Goal: Task Accomplishment & Management: Manage account settings

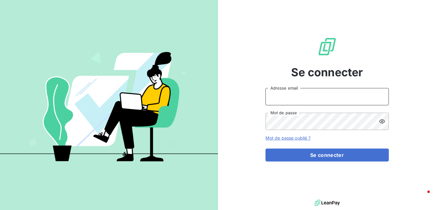
type input "[PERSON_NAME][EMAIL_ADDRESS][DOMAIN_NAME]"
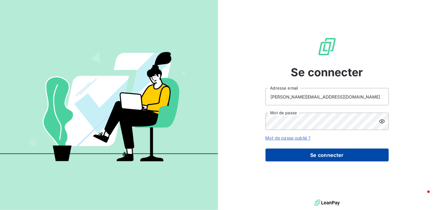
click at [311, 154] on button "Se connecter" at bounding box center [327, 154] width 123 height 13
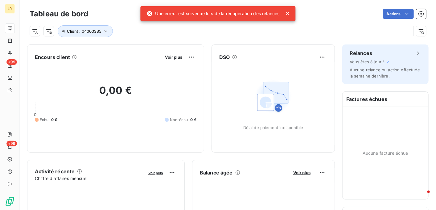
click at [287, 15] on icon at bounding box center [287, 13] width 3 height 3
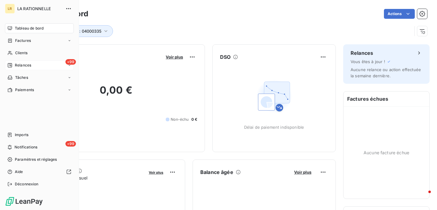
click at [19, 65] on span "Relances" at bounding box center [23, 66] width 16 height 6
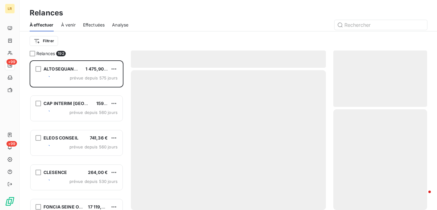
scroll to position [145, 89]
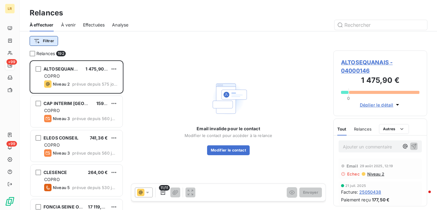
click at [36, 41] on html "LR +99 +99 Relances À effectuer À venir Effectuées Analyse Filtrer Relances 192…" at bounding box center [218, 105] width 437 height 210
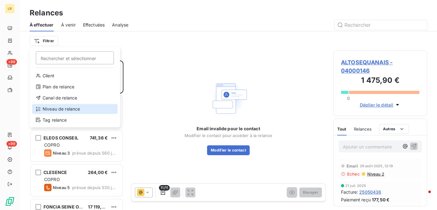
click at [38, 109] on icon at bounding box center [38, 109] width 4 height 4
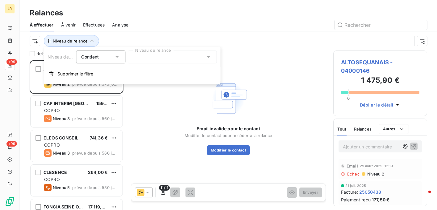
click at [148, 60] on div at bounding box center [172, 57] width 89 height 13
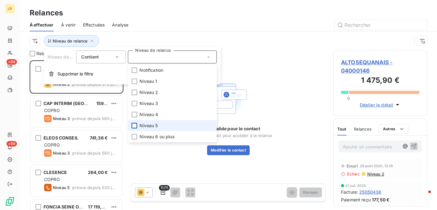
click at [133, 126] on div at bounding box center [134, 126] width 6 height 6
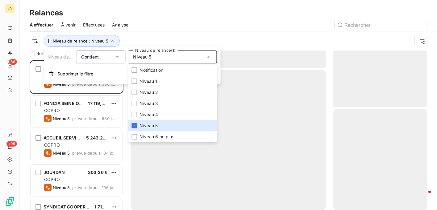
scroll to position [145, 89]
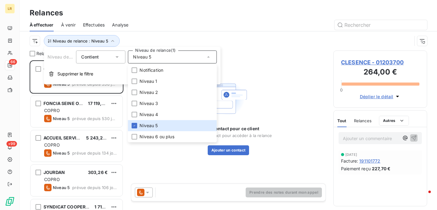
click at [184, 23] on div at bounding box center [281, 25] width 291 height 10
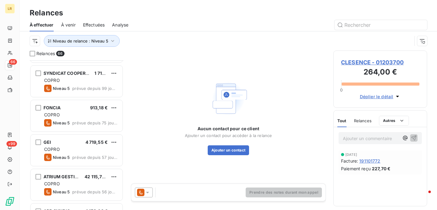
scroll to position [123, 0]
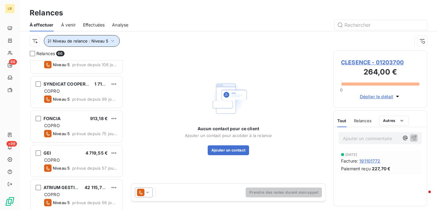
drag, startPoint x: 114, startPoint y: 40, endPoint x: 110, endPoint y: 40, distance: 3.4
click at [113, 40] on icon "button" at bounding box center [113, 41] width 6 height 6
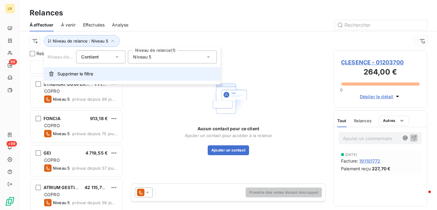
click at [57, 73] on button "Supprimer le filtre" at bounding box center [132, 74] width 177 height 14
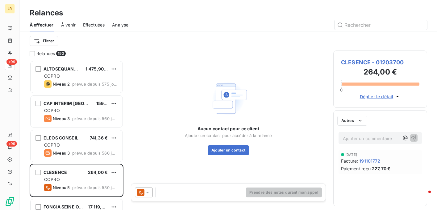
scroll to position [145, 89]
click at [353, 26] on input "text" at bounding box center [381, 25] width 93 height 10
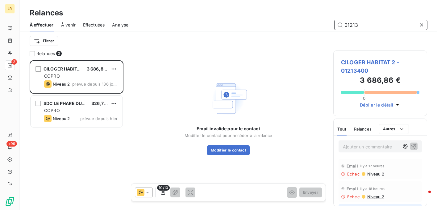
scroll to position [145, 89]
type input "01213400"
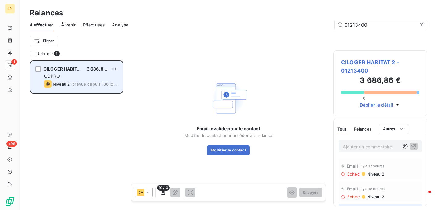
click at [69, 68] on span "CILOGER HABITAT 2" at bounding box center [65, 68] width 43 height 5
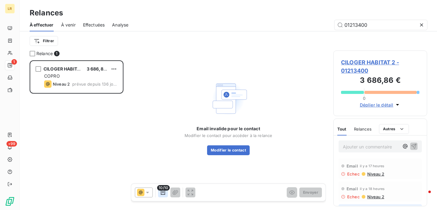
click at [162, 192] on icon "button" at bounding box center [163, 192] width 4 height 5
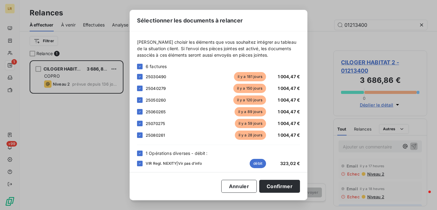
click at [162, 192] on div "Annuler Confirmer" at bounding box center [218, 186] width 163 height 13
click at [236, 186] on button "Annuler" at bounding box center [238, 186] width 35 height 13
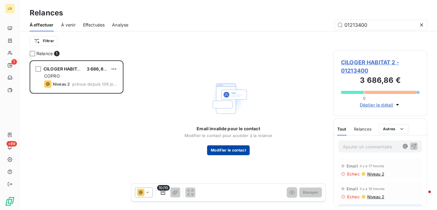
click at [225, 152] on button "Modifier le contact" at bounding box center [228, 151] width 43 height 10
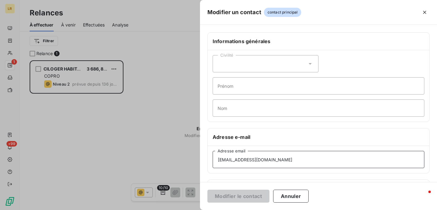
drag, startPoint x: 285, startPoint y: 159, endPoint x: 282, endPoint y: 160, distance: 3.1
click at [282, 160] on input "[EMAIL_ADDRESS][DOMAIN_NAME]" at bounding box center [319, 159] width 212 height 17
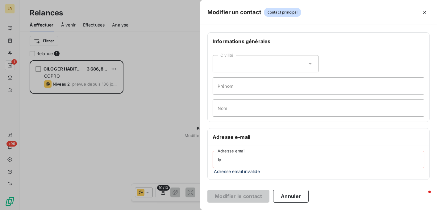
type input "l"
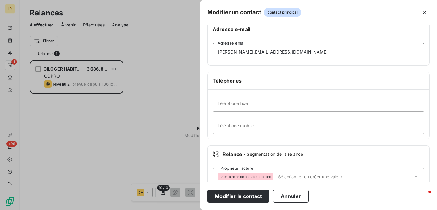
scroll to position [123, 0]
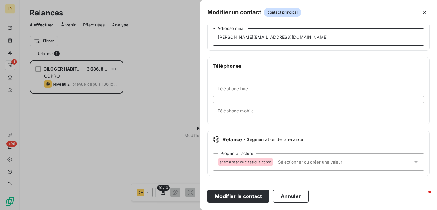
type input "[PERSON_NAME][EMAIL_ADDRESS][DOMAIN_NAME]"
click at [221, 160] on span "shema relance classique copro" at bounding box center [246, 162] width 52 height 4
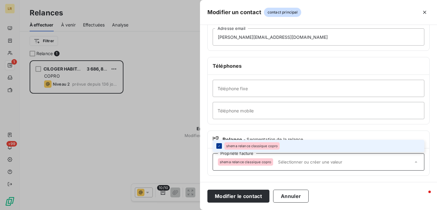
click at [219, 144] on icon at bounding box center [219, 146] width 4 height 4
click at [219, 144] on div at bounding box center [219, 147] width 6 height 6
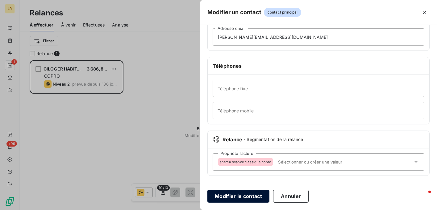
click at [239, 195] on button "Modifier le contact" at bounding box center [238, 196] width 62 height 13
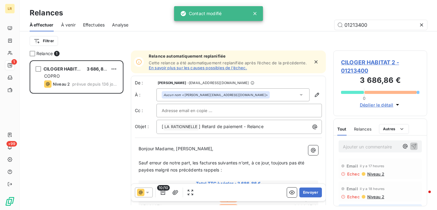
click at [188, 110] on input "text" at bounding box center [195, 110] width 66 height 9
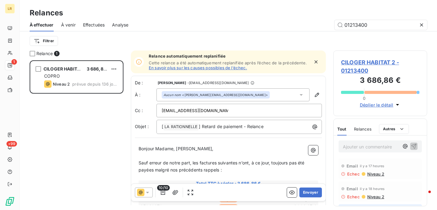
type input "[EMAIL_ADDRESS][DOMAIN_NAME]"
click at [246, 148] on p "Bonjour Madame, [PERSON_NAME]," at bounding box center [229, 149] width 180 height 7
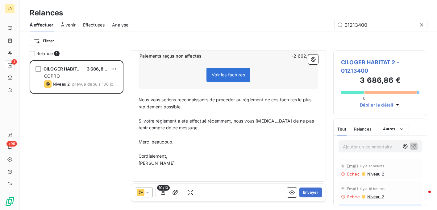
scroll to position [204, 0]
click at [148, 193] on icon at bounding box center [147, 193] width 6 height 6
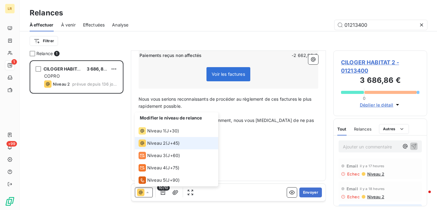
click at [154, 144] on span "Niveau 2" at bounding box center [156, 143] width 19 height 6
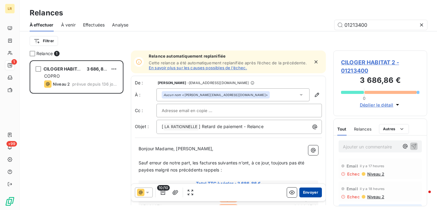
click at [302, 191] on button "Envoyer" at bounding box center [310, 193] width 23 height 10
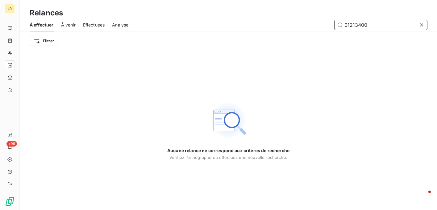
drag, startPoint x: 365, startPoint y: 23, endPoint x: 317, endPoint y: 21, distance: 48.8
click at [317, 21] on div "01213400" at bounding box center [281, 25] width 291 height 10
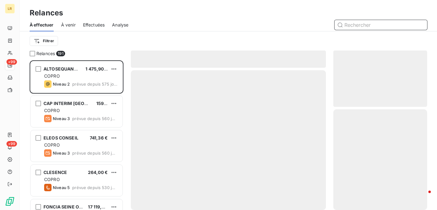
scroll to position [145, 89]
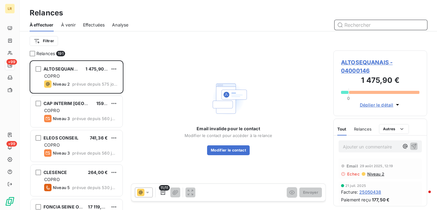
click at [42, 23] on span "À effectuer" at bounding box center [42, 25] width 24 height 6
click at [92, 28] on span "Effectuées" at bounding box center [94, 25] width 22 height 6
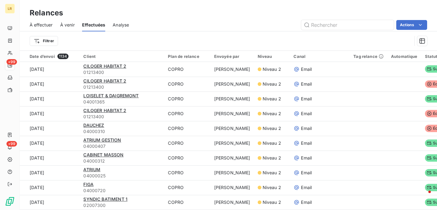
click at [41, 24] on span "À effectuer" at bounding box center [41, 25] width 23 height 6
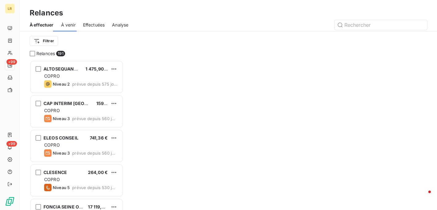
scroll to position [145, 89]
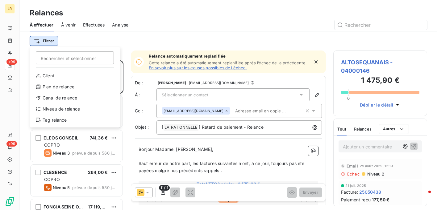
click at [39, 40] on html "LR +99 +99 Relances À effectuer À venir Effectuées Analyse Filtrer Rechercher e…" at bounding box center [218, 105] width 437 height 210
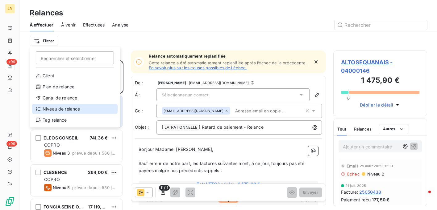
click at [54, 107] on div "Niveau de relance" at bounding box center [74, 109] width 85 height 10
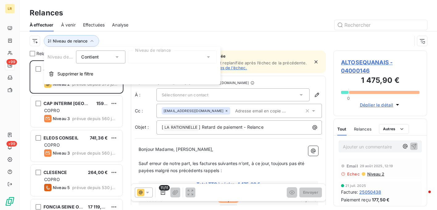
click at [146, 58] on div at bounding box center [172, 57] width 89 height 13
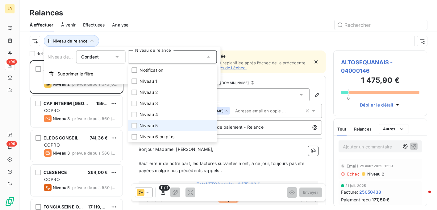
click at [133, 123] on li "Niveau 5" at bounding box center [172, 125] width 89 height 11
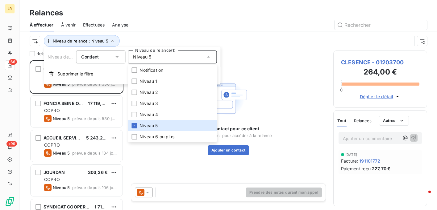
click at [186, 28] on div at bounding box center [281, 25] width 291 height 10
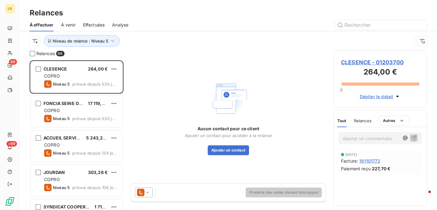
drag, startPoint x: 364, startPoint y: 119, endPoint x: 360, endPoint y: 119, distance: 4.1
click at [364, 119] on span "Relances" at bounding box center [363, 121] width 18 height 5
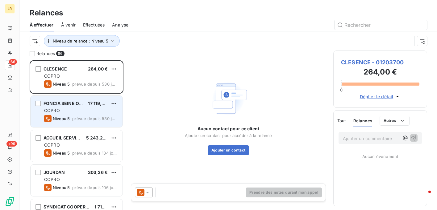
click at [62, 108] on div "COPRO" at bounding box center [80, 111] width 73 height 6
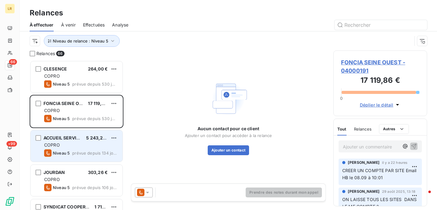
click at [73, 142] on div "ACCUEIL SERVICES 5 243,28 € COPRO Niveau 5 prévue depuis 134 jours" at bounding box center [77, 146] width 92 height 31
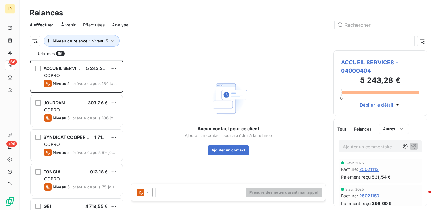
scroll to position [93, 0]
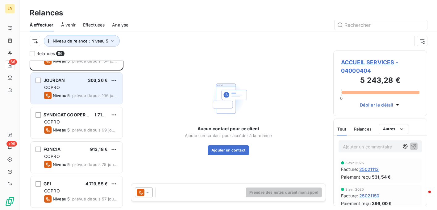
click at [77, 87] on div "COPRO" at bounding box center [80, 88] width 73 height 6
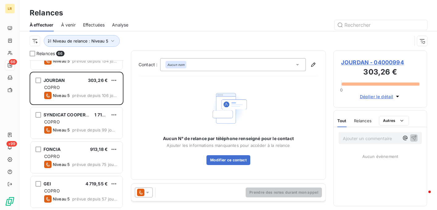
click at [147, 194] on icon at bounding box center [147, 193] width 6 height 6
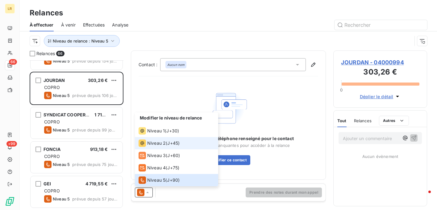
click at [160, 145] on span "Niveau 2" at bounding box center [156, 143] width 19 height 6
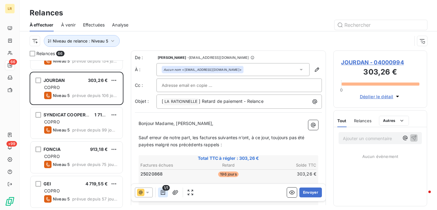
click at [164, 192] on icon "button" at bounding box center [163, 193] width 6 height 6
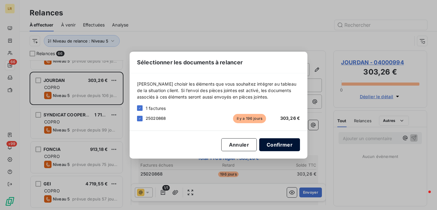
click at [277, 143] on button "Confirmer" at bounding box center [279, 145] width 41 height 13
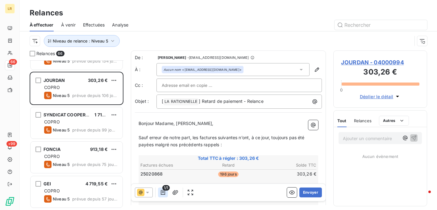
click at [163, 191] on icon "button" at bounding box center [163, 193] width 6 height 6
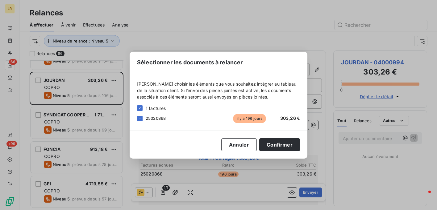
click at [361, 116] on div "Sélectionner les documents à relancer [PERSON_NAME] choisir les éléments que vo…" at bounding box center [218, 105] width 437 height 210
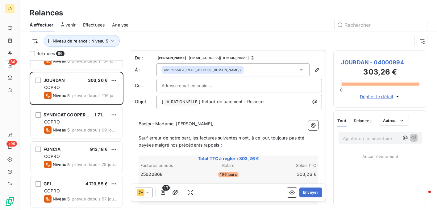
scroll to position [31, 0]
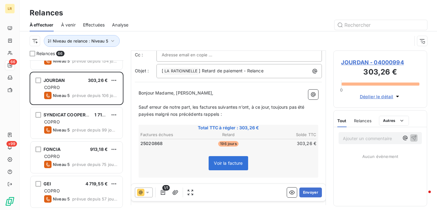
click at [358, 121] on span "Relances" at bounding box center [363, 121] width 18 height 5
click at [306, 191] on button "Envoyer" at bounding box center [310, 193] width 23 height 10
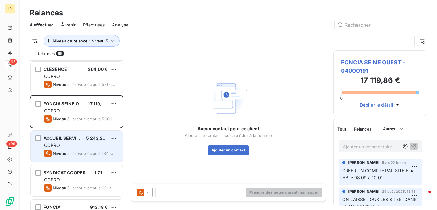
click at [67, 143] on div "COPRO" at bounding box center [80, 146] width 73 height 6
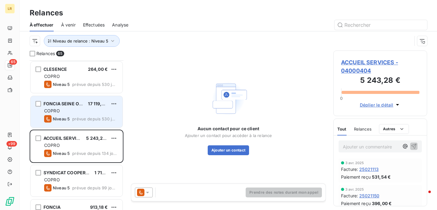
scroll to position [62, 0]
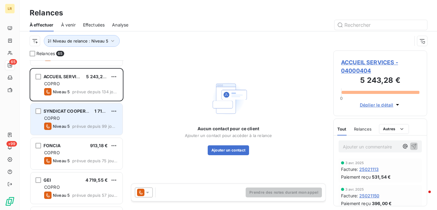
click at [78, 116] on div "COPRO" at bounding box center [80, 118] width 73 height 6
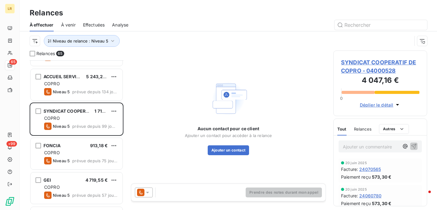
click at [364, 127] on span "Relances" at bounding box center [363, 129] width 18 height 5
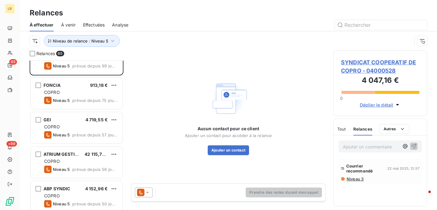
scroll to position [123, 0]
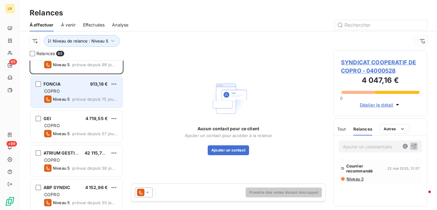
click at [80, 89] on div "COPRO" at bounding box center [80, 91] width 73 height 6
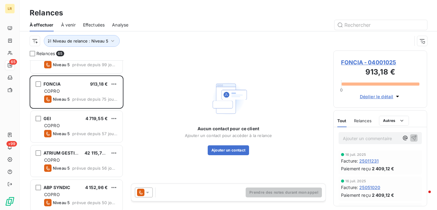
click at [363, 119] on span "Relances" at bounding box center [363, 121] width 18 height 5
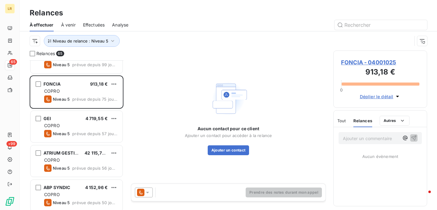
click at [147, 192] on icon at bounding box center [147, 193] width 6 height 6
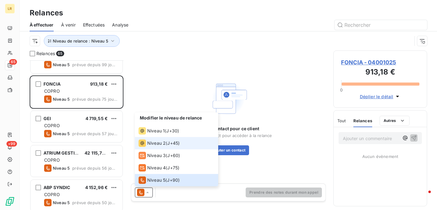
click at [155, 144] on span "Niveau 2" at bounding box center [156, 143] width 19 height 6
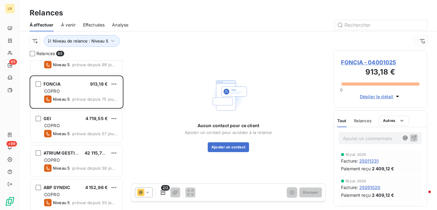
click at [360, 120] on span "Relances" at bounding box center [363, 121] width 18 height 5
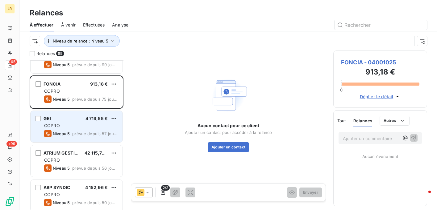
click at [96, 128] on div "COPRO" at bounding box center [80, 126] width 73 height 6
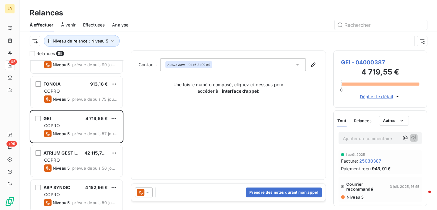
click at [147, 191] on icon at bounding box center [147, 193] width 6 height 6
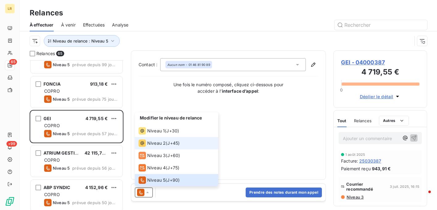
click at [150, 146] on span "Niveau 2" at bounding box center [156, 143] width 19 height 6
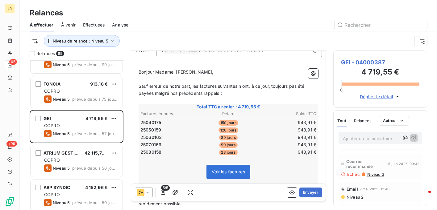
scroll to position [62, 0]
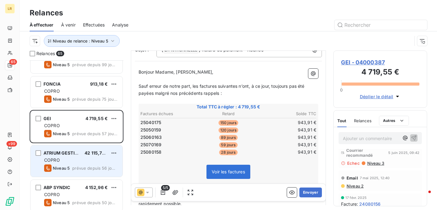
click at [54, 158] on span "COPRO" at bounding box center [52, 160] width 16 height 5
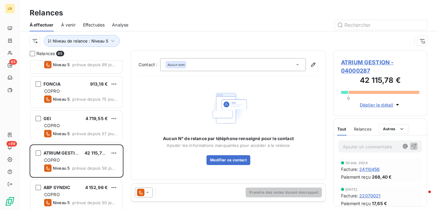
click at [364, 128] on span "Relances" at bounding box center [363, 129] width 18 height 5
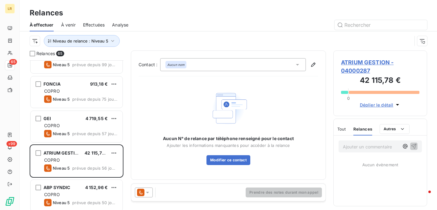
click at [359, 128] on span "Relances" at bounding box center [362, 129] width 19 height 5
click at [148, 192] on icon at bounding box center [147, 193] width 3 height 2
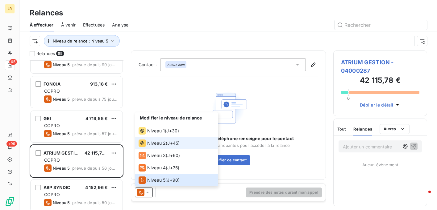
click at [157, 144] on span "Niveau 2" at bounding box center [156, 143] width 19 height 6
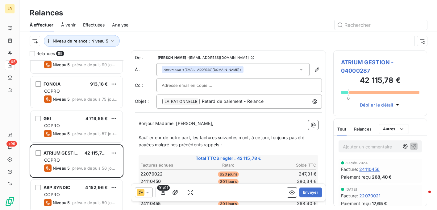
click at [357, 127] on span "Relances" at bounding box center [363, 129] width 18 height 5
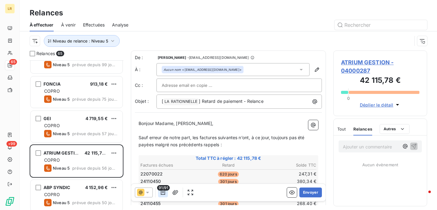
click at [162, 193] on icon "button" at bounding box center [163, 192] width 4 height 5
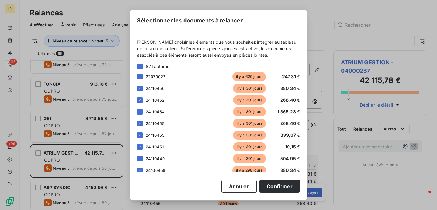
click at [162, 192] on div "Annuler Confirmer" at bounding box center [218, 186] width 163 height 13
drag, startPoint x: 242, startPoint y: 186, endPoint x: 208, endPoint y: 184, distance: 34.0
click at [243, 186] on button "Annuler" at bounding box center [238, 186] width 35 height 13
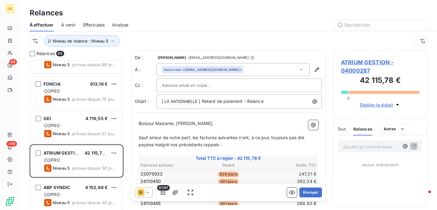
click at [147, 191] on icon at bounding box center [147, 193] width 6 height 6
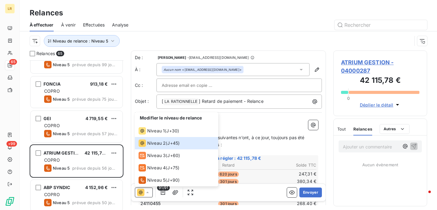
click at [298, 69] on icon at bounding box center [301, 70] width 6 height 6
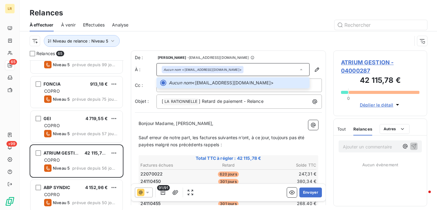
click at [268, 43] on div "Niveau de relance : Niveau 5" at bounding box center [221, 41] width 382 height 12
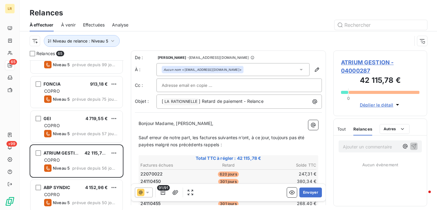
click at [148, 192] on icon at bounding box center [147, 193] width 6 height 6
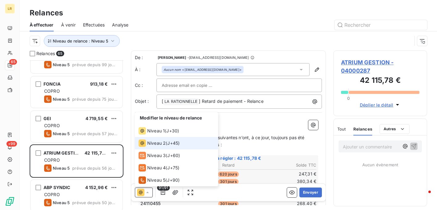
click at [152, 141] on span "Niveau 2" at bounding box center [156, 143] width 19 height 6
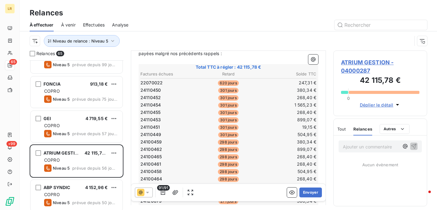
scroll to position [154, 0]
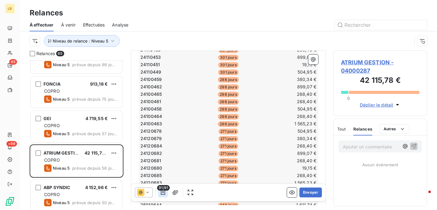
click at [162, 191] on icon "button" at bounding box center [163, 193] width 6 height 6
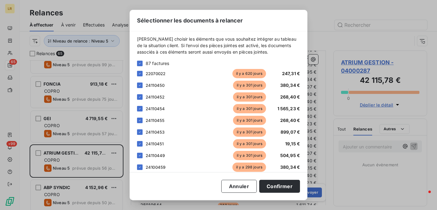
scroll to position [0, 0]
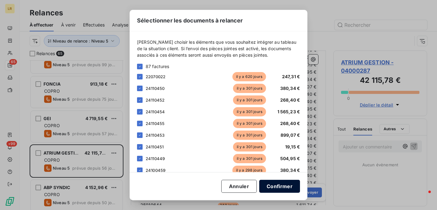
click at [273, 186] on button "Confirmer" at bounding box center [279, 186] width 41 height 13
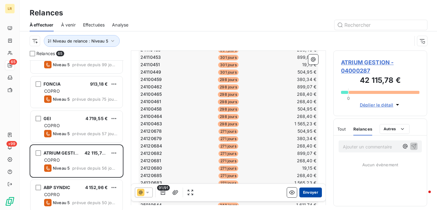
click at [307, 192] on button "Envoyer" at bounding box center [310, 193] width 23 height 10
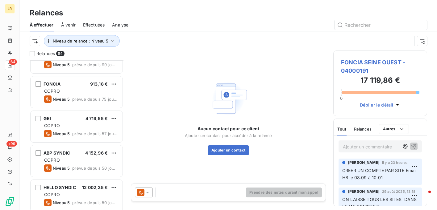
click at [93, 23] on span "Effectuées" at bounding box center [94, 25] width 22 height 6
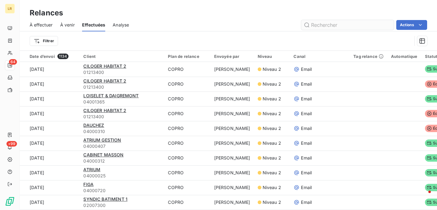
click at [320, 24] on input "text" at bounding box center [347, 25] width 93 height 10
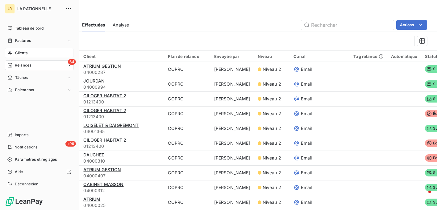
click at [20, 52] on span "Clients" at bounding box center [21, 53] width 12 height 6
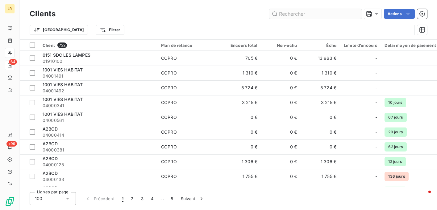
click at [310, 13] on input "text" at bounding box center [315, 14] width 93 height 10
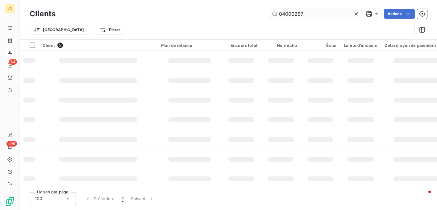
type input "04000287"
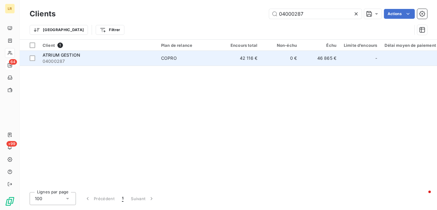
click at [70, 53] on span "ATRIUM GESTION" at bounding box center [62, 54] width 38 height 5
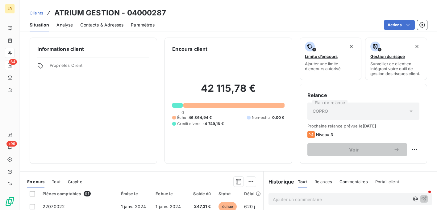
click at [102, 24] on span "Contacts & Adresses" at bounding box center [101, 25] width 43 height 6
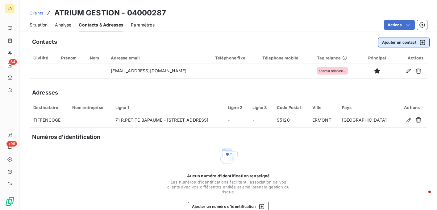
click at [390, 42] on button "Ajouter un contact" at bounding box center [404, 43] width 52 height 10
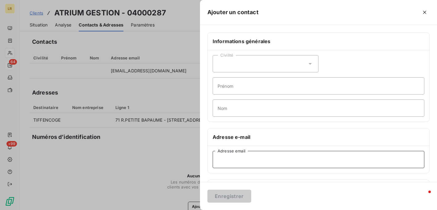
click at [227, 158] on input "Adresse email" at bounding box center [319, 159] width 212 height 17
paste input "[PERSON_NAME][EMAIL_ADDRESS][DOMAIN_NAME]"
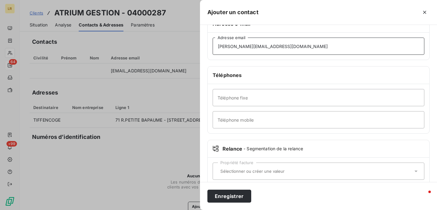
scroll to position [123, 0]
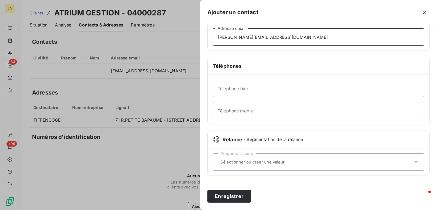
type input "[PERSON_NAME][EMAIL_ADDRESS][DOMAIN_NAME]"
click at [222, 160] on input "text" at bounding box center [315, 163] width 195 height 6
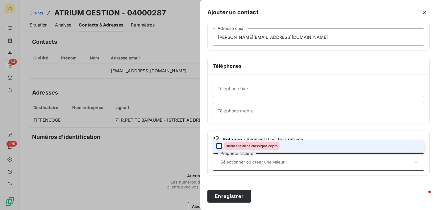
click at [220, 145] on div at bounding box center [219, 147] width 6 height 6
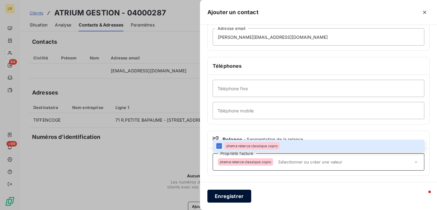
click at [220, 195] on button "Enregistrer" at bounding box center [229, 196] width 44 height 13
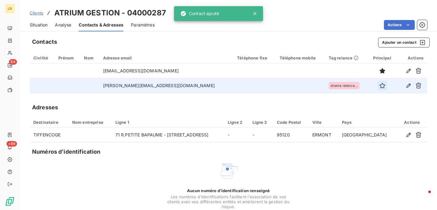
click at [379, 84] on icon "button" at bounding box center [382, 86] width 6 height 6
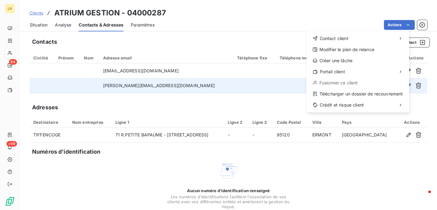
click at [279, 70] on html "LR 64 +99 Clients ATRIUM GESTION - 04000287 Situation Analyse Contacts & Adress…" at bounding box center [218, 105] width 437 height 210
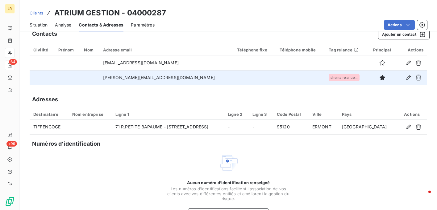
scroll to position [0, 0]
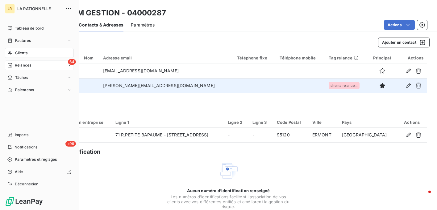
click at [21, 50] on span "Clients" at bounding box center [21, 53] width 12 height 6
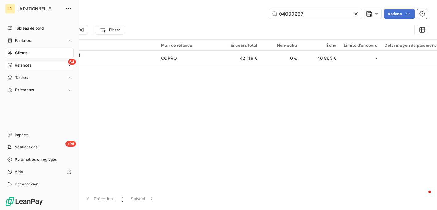
click at [45, 53] on div "Clients" at bounding box center [39, 53] width 69 height 10
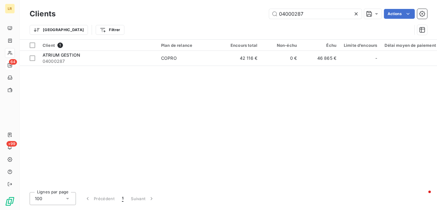
drag, startPoint x: 119, startPoint y: 27, endPoint x: 109, endPoint y: 25, distance: 9.6
click at [119, 27] on div "Trier Filtrer" at bounding box center [221, 30] width 382 height 12
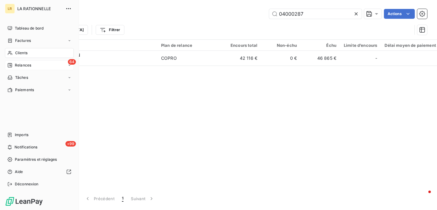
click at [17, 64] on span "Relances" at bounding box center [23, 66] width 16 height 6
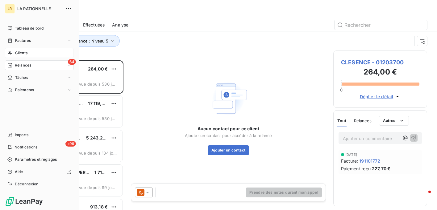
scroll to position [145, 89]
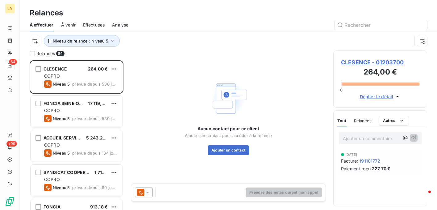
click at [68, 24] on span "À venir" at bounding box center [68, 25] width 15 height 6
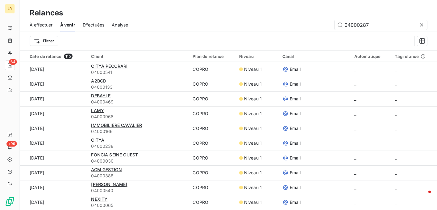
type input "04000287"
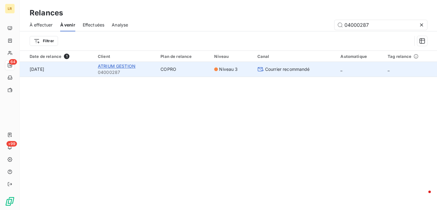
click at [119, 66] on span "ATRIUM GESTION" at bounding box center [117, 66] width 38 height 5
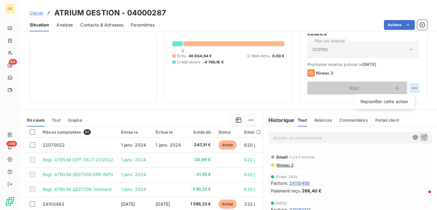
click at [409, 87] on html "LR 64 +99 Clients ATRIUM GESTION - 04000287 Situation Analyse Contacts & Adress…" at bounding box center [218, 105] width 437 height 210
click at [394, 102] on div "Replanifier cette action" at bounding box center [384, 102] width 55 height 10
select select "8"
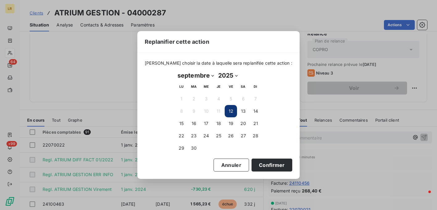
click at [231, 111] on button "12" at bounding box center [231, 111] width 12 height 12
click at [231, 110] on button "12" at bounding box center [231, 111] width 12 height 12
click at [261, 164] on button "Confirmer" at bounding box center [272, 165] width 41 height 13
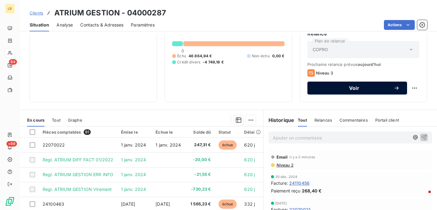
click at [393, 85] on icon "button" at bounding box center [396, 88] width 6 height 6
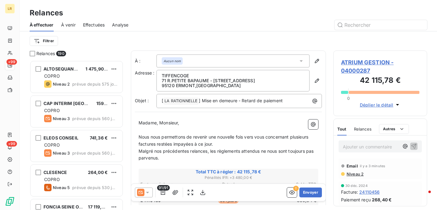
click at [299, 59] on icon at bounding box center [301, 61] width 6 height 6
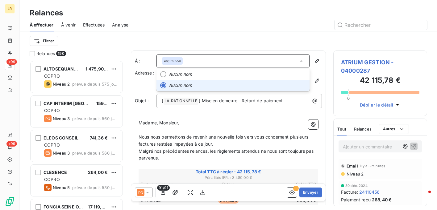
click at [298, 60] on icon at bounding box center [301, 61] width 6 height 6
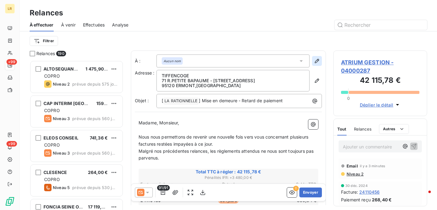
click at [314, 60] on icon "button" at bounding box center [317, 61] width 6 height 6
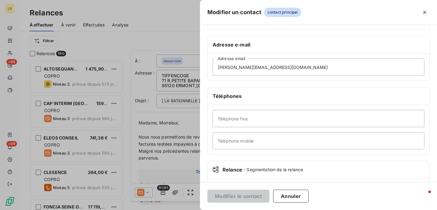
scroll to position [123, 0]
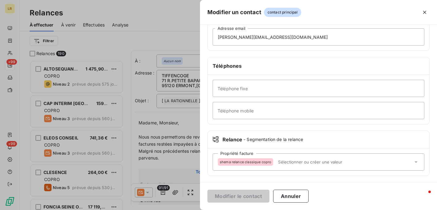
click at [224, 160] on span "shema relance classique copro" at bounding box center [246, 162] width 52 height 4
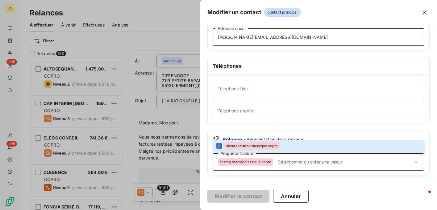
click at [277, 38] on input "[PERSON_NAME][EMAIL_ADDRESS][DOMAIN_NAME]" at bounding box center [319, 36] width 212 height 17
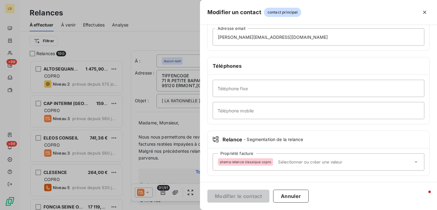
click at [228, 159] on div "shema relance classique copro" at bounding box center [245, 162] width 55 height 7
click at [287, 196] on button "Annuler" at bounding box center [290, 196] width 35 height 13
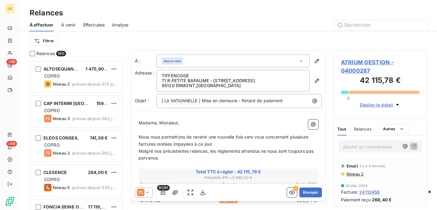
click at [300, 61] on icon at bounding box center [301, 61] width 3 height 2
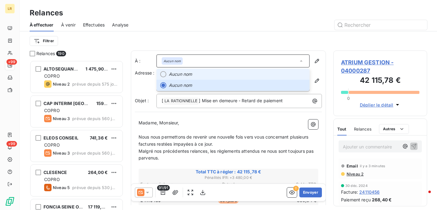
click at [164, 73] on div at bounding box center [163, 74] width 6 height 6
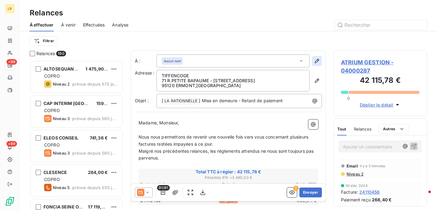
click at [314, 59] on icon "button" at bounding box center [317, 61] width 6 height 6
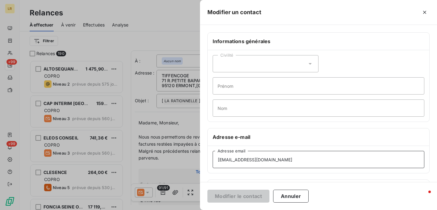
drag, startPoint x: 279, startPoint y: 160, endPoint x: 214, endPoint y: 159, distance: 65.4
click at [214, 159] on input "[EMAIL_ADDRESS][DOMAIN_NAME]" at bounding box center [319, 159] width 212 height 17
paste input ".[PERSON_NAME]"
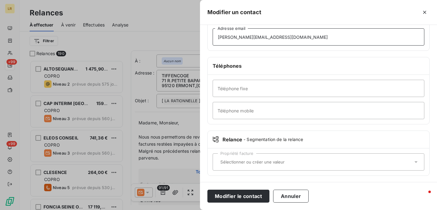
type input "[PERSON_NAME][EMAIL_ADDRESS][DOMAIN_NAME]"
click at [222, 158] on div "Propriété facture" at bounding box center [319, 162] width 212 height 17
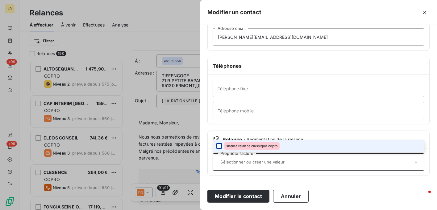
click at [220, 144] on div at bounding box center [219, 147] width 6 height 6
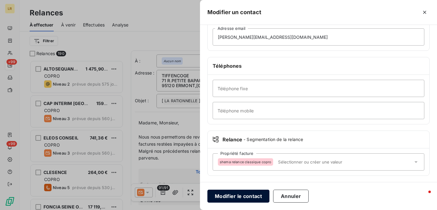
click at [237, 196] on button "Modifier le contact" at bounding box center [238, 196] width 62 height 13
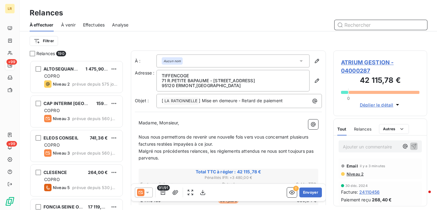
click at [359, 23] on input "text" at bounding box center [381, 25] width 93 height 10
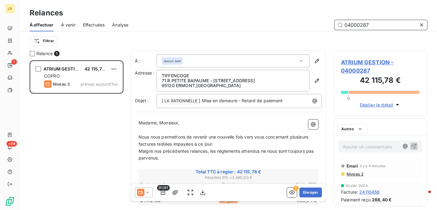
scroll to position [145, 89]
type input "04000287"
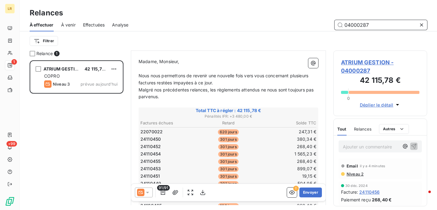
scroll to position [0, 0]
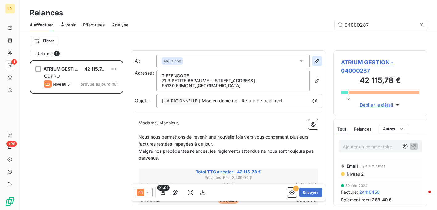
click at [314, 58] on icon "button" at bounding box center [317, 61] width 6 height 6
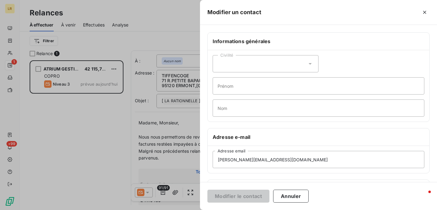
click at [190, 62] on div at bounding box center [218, 105] width 437 height 210
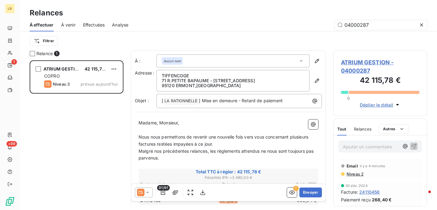
click at [86, 24] on span "Effectuées" at bounding box center [94, 25] width 22 height 6
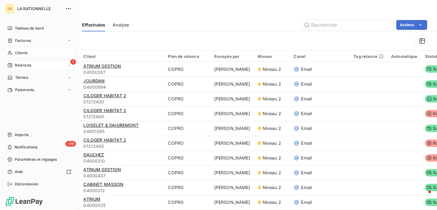
click at [24, 52] on span "Clients" at bounding box center [21, 53] width 12 height 6
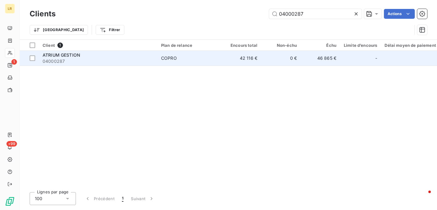
click at [52, 54] on span "ATRIUM GESTION" at bounding box center [62, 54] width 38 height 5
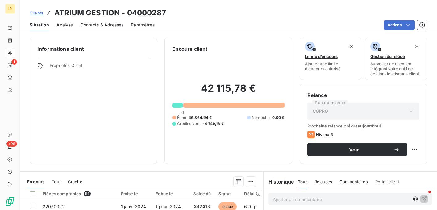
click at [96, 24] on span "Contacts & Adresses" at bounding box center [101, 25] width 43 height 6
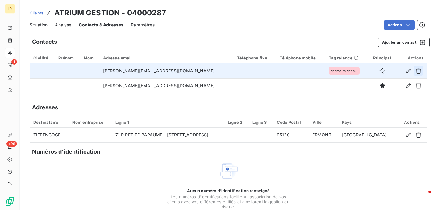
click at [416, 70] on icon "button" at bounding box center [419, 71] width 6 height 6
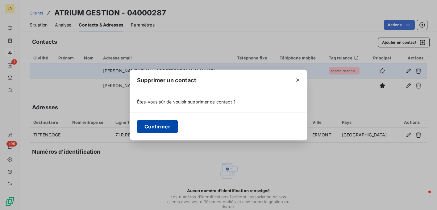
click at [169, 125] on button "Confirmer" at bounding box center [157, 126] width 41 height 13
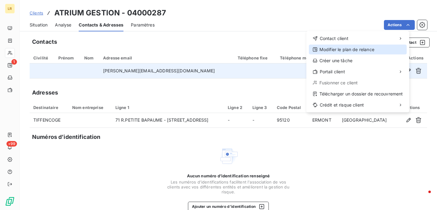
click at [333, 49] on div "Modifier le plan de relance" at bounding box center [358, 50] width 98 height 10
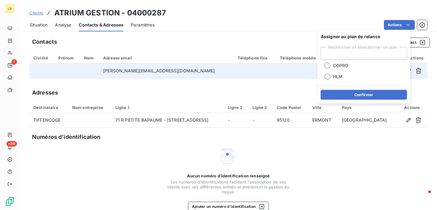
click at [285, 40] on div "Contacts Ajouter un contact" at bounding box center [231, 43] width 398 height 10
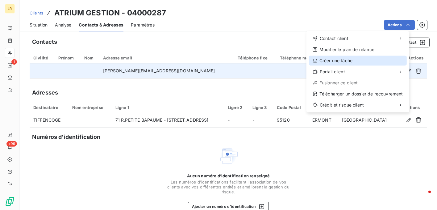
click at [337, 62] on div "Créer une tâche" at bounding box center [358, 61] width 98 height 10
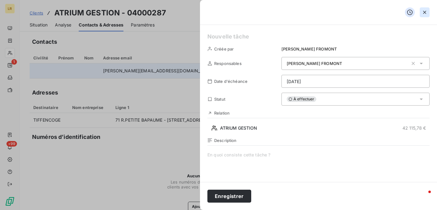
click at [424, 11] on icon "button" at bounding box center [425, 12] width 6 height 6
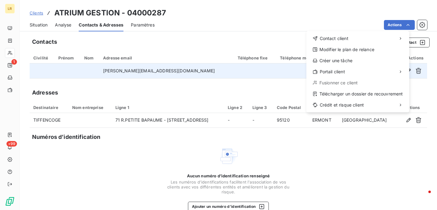
click at [288, 34] on html "LR 1 +99 Clients ATRIUM GESTION - 04000287 Situation Analyse Contacts & Adresse…" at bounding box center [218, 105] width 437 height 210
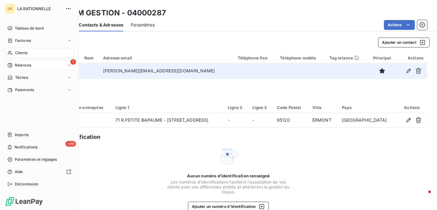
click at [17, 63] on span "Relances" at bounding box center [23, 66] width 16 height 6
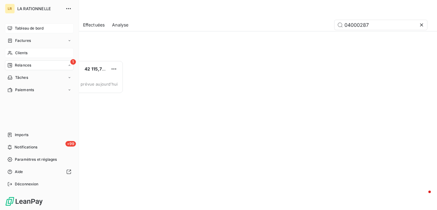
scroll to position [145, 89]
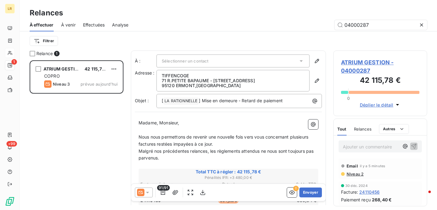
drag, startPoint x: 45, startPoint y: 24, endPoint x: 53, endPoint y: 23, distance: 7.8
click at [45, 23] on span "À effectuer" at bounding box center [42, 25] width 24 height 6
click at [64, 23] on span "À venir" at bounding box center [68, 25] width 15 height 6
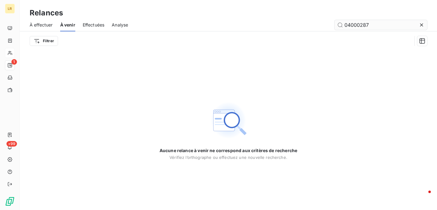
click at [373, 23] on input "04000287" at bounding box center [381, 25] width 93 height 10
click at [39, 23] on span "À effectuer" at bounding box center [41, 25] width 23 height 6
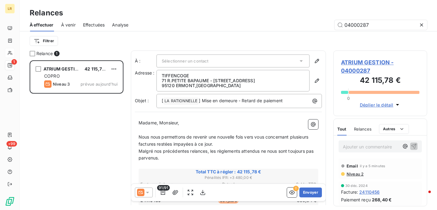
scroll to position [145, 89]
click at [148, 190] on icon at bounding box center [147, 193] width 6 height 6
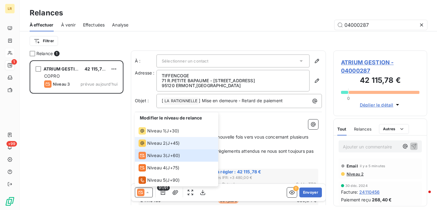
click at [154, 143] on span "Niveau 2" at bounding box center [156, 143] width 19 height 6
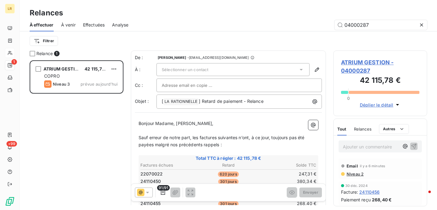
click at [298, 67] on icon at bounding box center [301, 70] width 6 height 6
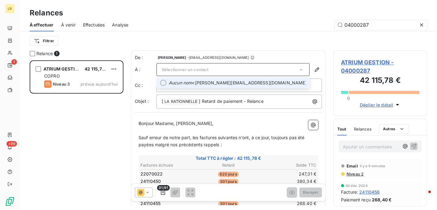
click at [268, 84] on span "Aucun nom <[PERSON_NAME][EMAIL_ADDRESS][DOMAIN_NAME]>" at bounding box center [237, 83] width 137 height 6
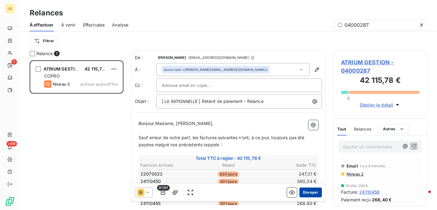
click at [305, 194] on button "Envoyer" at bounding box center [310, 193] width 23 height 10
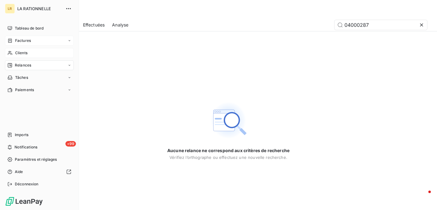
click at [22, 39] on span "Factures" at bounding box center [23, 41] width 16 height 6
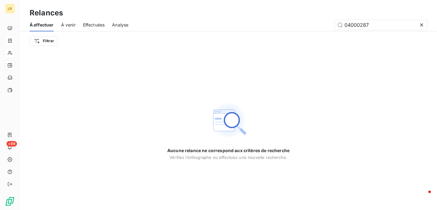
click at [96, 23] on span "Effectuées" at bounding box center [94, 25] width 22 height 6
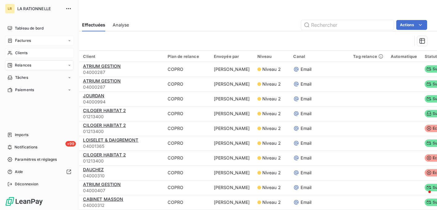
click at [26, 53] on span "Clients" at bounding box center [21, 53] width 12 height 6
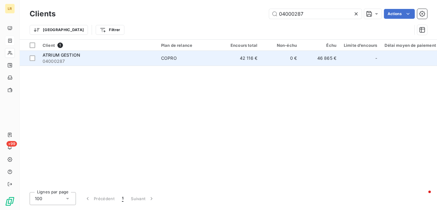
click at [66, 55] on span "ATRIUM GESTION" at bounding box center [62, 54] width 38 height 5
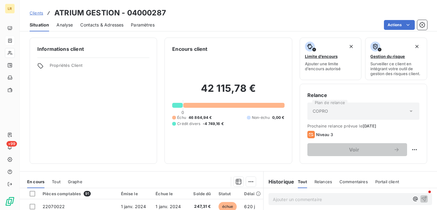
click at [113, 25] on span "Contacts & Adresses" at bounding box center [101, 25] width 43 height 6
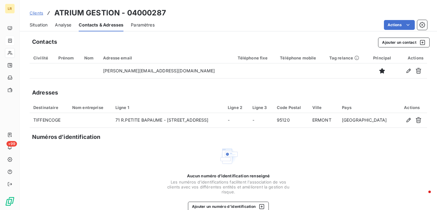
click at [133, 147] on div "Aucun numéro d’identification renseigné Les numéros d'identifications faciliten…" at bounding box center [229, 179] width 398 height 65
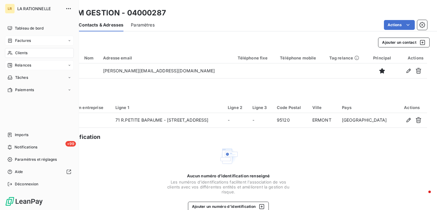
click at [24, 65] on span "Relances" at bounding box center [23, 66] width 16 height 6
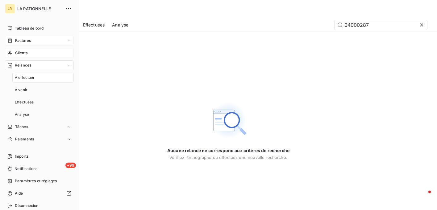
click at [34, 65] on div "Relances" at bounding box center [39, 65] width 69 height 10
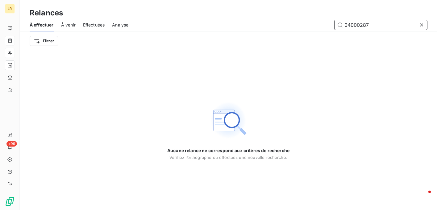
drag, startPoint x: 333, startPoint y: 20, endPoint x: 295, endPoint y: 15, distance: 38.3
click at [295, 15] on div "Relances À effectuer À venir Effectuées Analyse 04000287 Filtrer" at bounding box center [228, 25] width 417 height 51
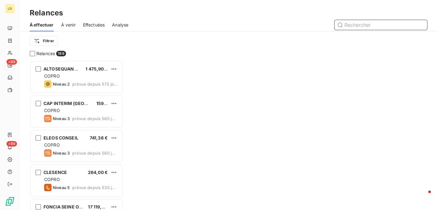
scroll to position [145, 89]
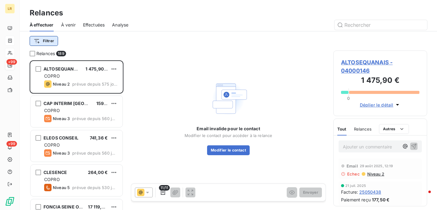
click at [45, 39] on html "LR +99 +99 Relances À effectuer À venir Effectuées Analyse Filtrer Relances 189…" at bounding box center [218, 105] width 437 height 210
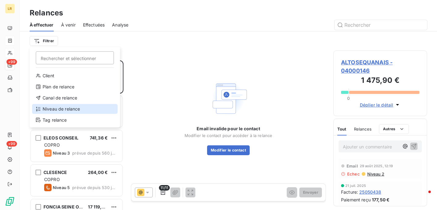
click at [43, 106] on div "Niveau de relance" at bounding box center [74, 109] width 85 height 10
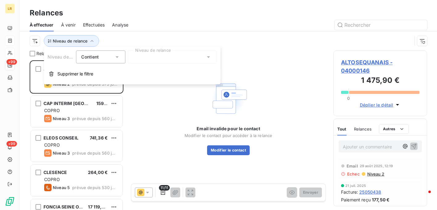
click at [160, 59] on div at bounding box center [172, 57] width 89 height 13
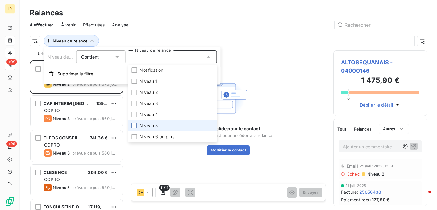
click at [135, 126] on div at bounding box center [134, 126] width 6 height 6
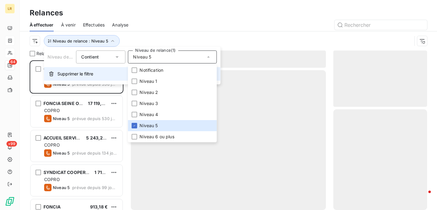
scroll to position [145, 89]
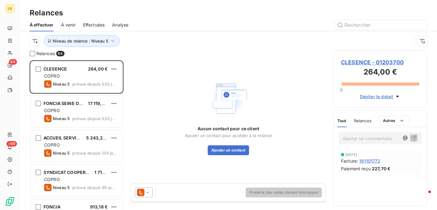
click at [174, 13] on div "Relances" at bounding box center [228, 12] width 417 height 11
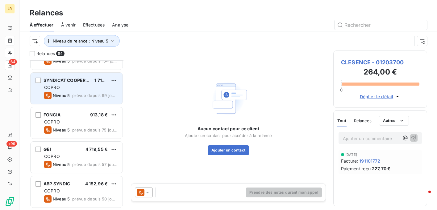
scroll to position [123, 0]
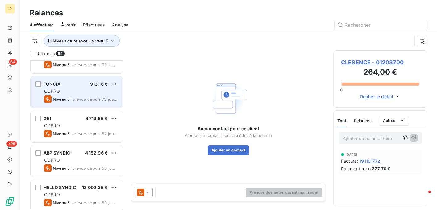
click at [73, 87] on div "FONCIA 913,18 € COPRO Niveau 5 prévue depuis 75 jours" at bounding box center [77, 92] width 92 height 31
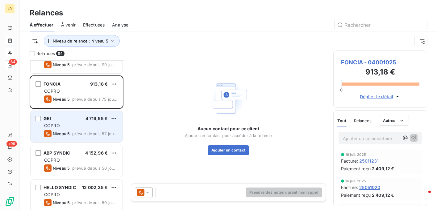
click at [75, 127] on div "COPRO" at bounding box center [80, 126] width 73 height 6
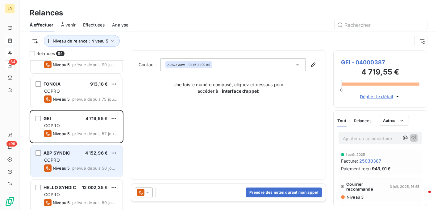
click at [81, 165] on div "Niveau 5 prévue depuis 50 jours" at bounding box center [80, 168] width 73 height 7
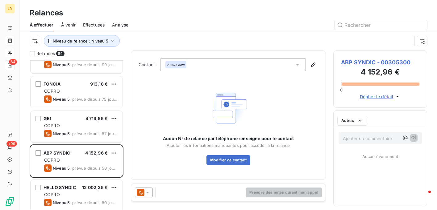
scroll to position [185, 0]
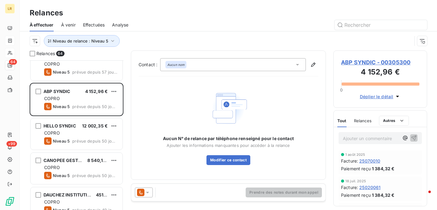
click at [148, 190] on icon at bounding box center [147, 193] width 6 height 6
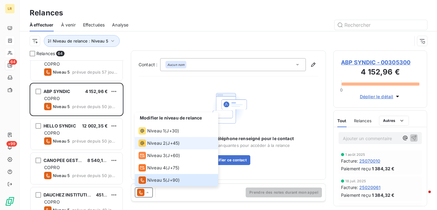
click at [150, 144] on span "Niveau 2" at bounding box center [156, 143] width 19 height 6
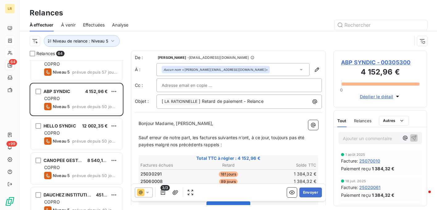
click at [363, 121] on span "Relances" at bounding box center [363, 121] width 18 height 5
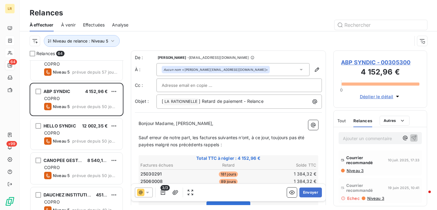
click at [354, 172] on span "Niveau 3" at bounding box center [355, 171] width 18 height 5
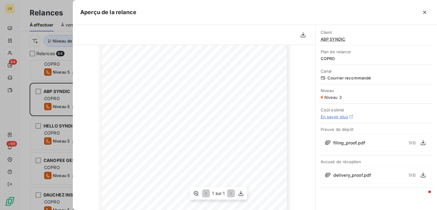
scroll to position [93, 0]
click at [57, 98] on div at bounding box center [218, 105] width 437 height 210
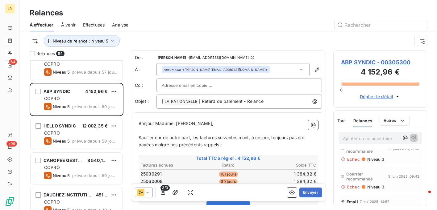
scroll to position [48, 0]
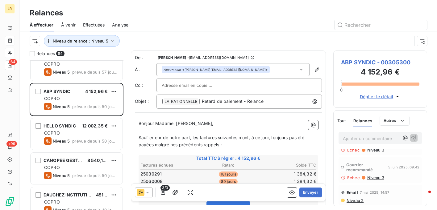
click at [371, 176] on span "Niveau 3" at bounding box center [376, 178] width 18 height 5
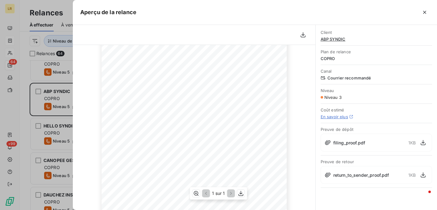
scroll to position [123, 0]
click at [424, 11] on icon "button" at bounding box center [425, 12] width 6 height 6
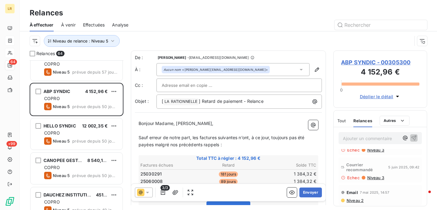
click at [375, 150] on span "Niveau 3" at bounding box center [376, 150] width 18 height 5
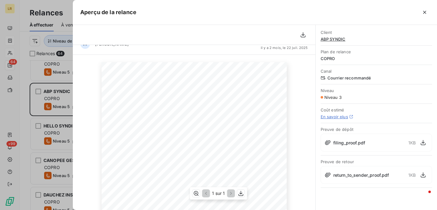
scroll to position [0, 0]
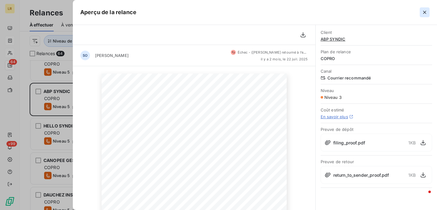
click at [425, 14] on icon "button" at bounding box center [425, 12] width 6 height 6
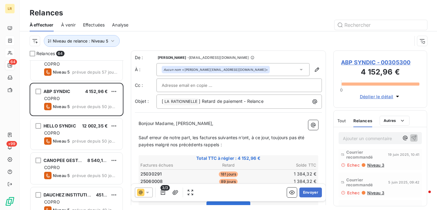
scroll to position [48, 0]
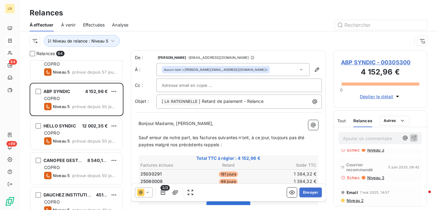
click at [343, 178] on icon at bounding box center [343, 178] width 4 height 4
drag, startPoint x: 343, startPoint y: 177, endPoint x: 399, endPoint y: 187, distance: 56.5
click at [399, 187] on div "Email 7 mai 2025, 14:57 Niveau 2" at bounding box center [380, 195] width 83 height 20
drag, startPoint x: 363, startPoint y: 170, endPoint x: 389, endPoint y: 160, distance: 27.9
click at [389, 160] on div "Courrier recommandé 5 juin 2025, 09:42" at bounding box center [380, 167] width 78 height 15
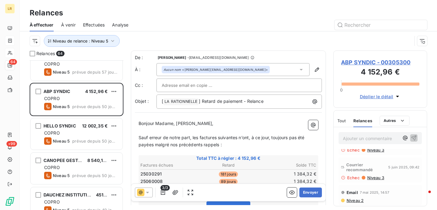
drag, startPoint x: 372, startPoint y: 177, endPoint x: 398, endPoint y: 180, distance: 26.7
click at [398, 180] on div "Courrier recommandé 5 juin 2025, 09:42 Echec Niveau 3" at bounding box center [380, 170] width 83 height 25
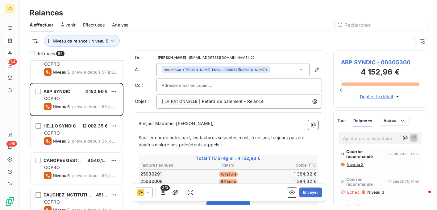
scroll to position [0, 0]
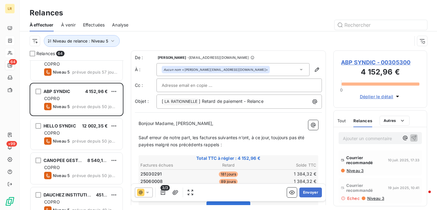
click at [352, 170] on span "Niveau 3" at bounding box center [355, 171] width 18 height 5
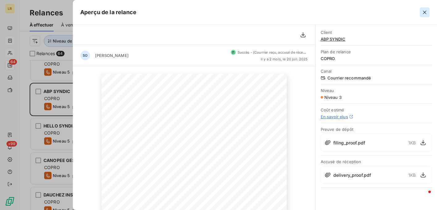
click at [423, 11] on icon "button" at bounding box center [424, 12] width 3 height 3
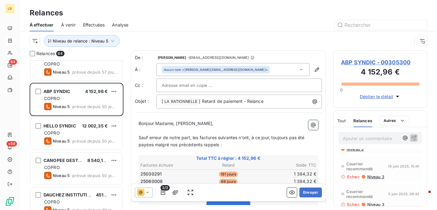
scroll to position [31, 0]
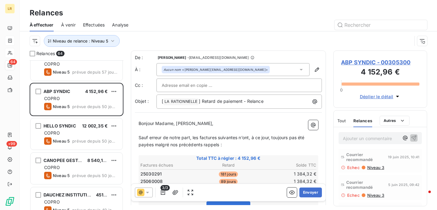
click at [398, 185] on span "5 juin 2025, 09:42" at bounding box center [403, 185] width 31 height 4
click at [416, 114] on html "LR 64 +99 Relances À effectuer À venir Effectuées Analyse Niveau de relance : N…" at bounding box center [218, 105] width 437 height 210
click at [377, 194] on span "Niveau 3" at bounding box center [376, 195] width 18 height 5
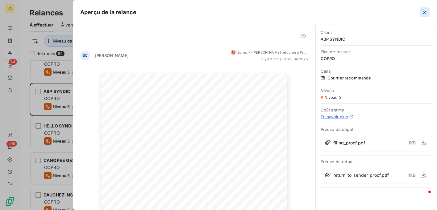
click at [423, 11] on icon "button" at bounding box center [424, 12] width 3 height 3
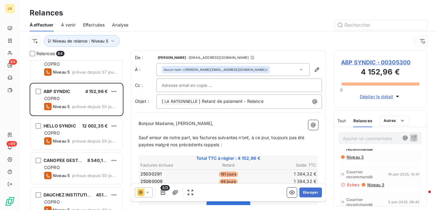
scroll to position [0, 0]
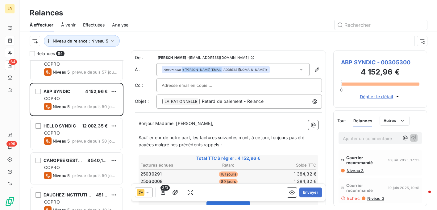
drag, startPoint x: 233, startPoint y: 69, endPoint x: 215, endPoint y: 70, distance: 18.6
click at [215, 70] on div "Aucun nom <[PERSON_NAME][EMAIL_ADDRESS][DOMAIN_NAME]>" at bounding box center [232, 69] width 153 height 13
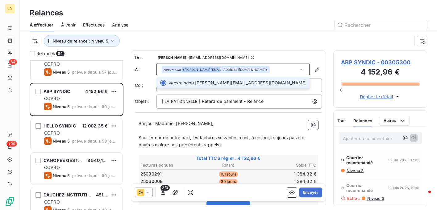
copy div "<[PERSON_NAME][EMAIL_ADDRESS][DOMAIN_NAME]"
click at [253, 86] on span "Aucun nom <[PERSON_NAME][EMAIL_ADDRESS][DOMAIN_NAME]>" at bounding box center [237, 83] width 137 height 6
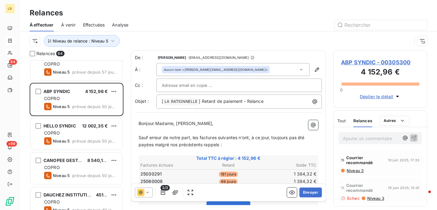
click at [356, 138] on p "Ajouter un commentaire ﻿" at bounding box center [371, 139] width 56 height 8
click at [374, 137] on span "E mail ok pour 03 et 06" at bounding box center [367, 137] width 48 height 5
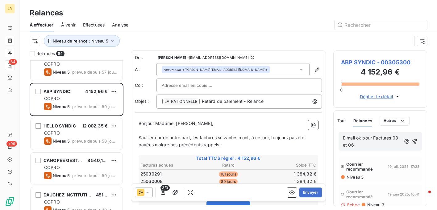
click at [366, 146] on p "E mail ok pour Factures 03 et 06" at bounding box center [372, 142] width 58 height 14
click at [411, 140] on icon "button" at bounding box center [414, 142] width 6 height 6
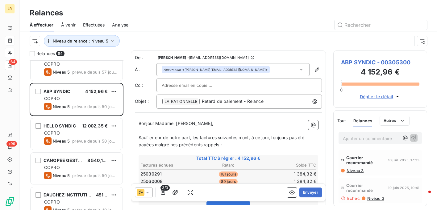
click at [343, 119] on span "Tout" at bounding box center [341, 121] width 9 height 5
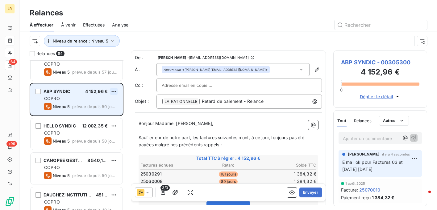
click at [114, 90] on html "LR 64 +99 Relances À effectuer À venir Effectuées Analyse Niveau de relance : N…" at bounding box center [218, 105] width 437 height 210
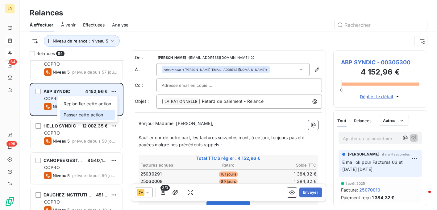
click at [96, 113] on div "Passer cette action" at bounding box center [87, 115] width 55 height 10
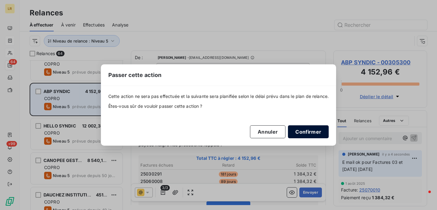
click at [306, 132] on button "Confirmer" at bounding box center [308, 132] width 41 height 13
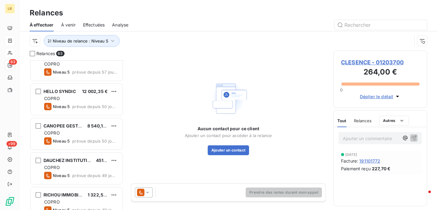
drag, startPoint x: 148, startPoint y: 192, endPoint x: 148, endPoint y: 188, distance: 3.4
click at [148, 191] on icon at bounding box center [147, 193] width 6 height 6
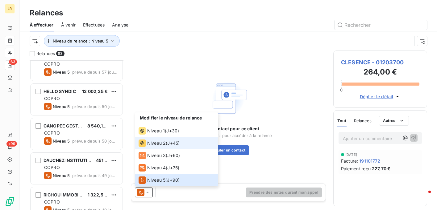
click at [149, 144] on span "Niveau 2" at bounding box center [156, 143] width 19 height 6
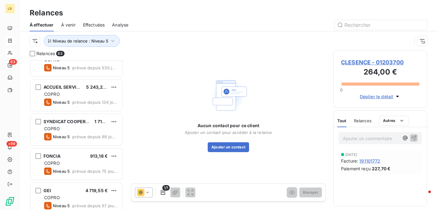
scroll to position [93, 0]
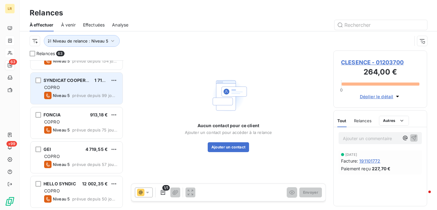
click at [79, 85] on div "COPRO" at bounding box center [80, 88] width 73 height 6
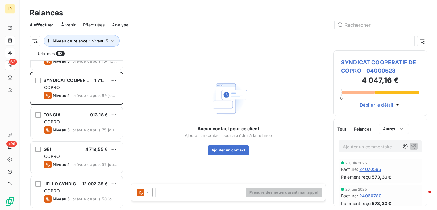
click at [148, 190] on div at bounding box center [144, 193] width 18 height 10
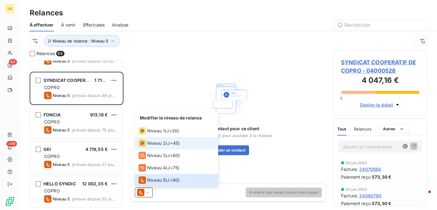
click at [151, 145] on span "Niveau 2" at bounding box center [156, 143] width 19 height 6
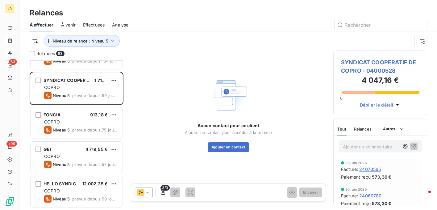
click at [359, 129] on span "Relances" at bounding box center [363, 129] width 18 height 5
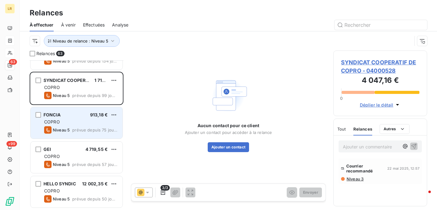
click at [54, 116] on span "FONCIA" at bounding box center [52, 114] width 17 height 5
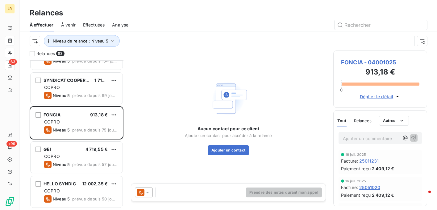
click at [364, 122] on span "Relances" at bounding box center [363, 121] width 18 height 5
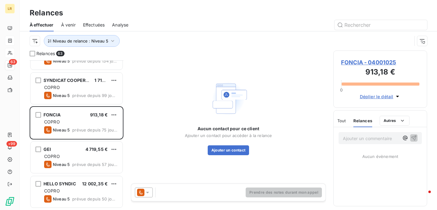
click at [364, 121] on span "Relances" at bounding box center [362, 121] width 19 height 5
click at [148, 191] on icon at bounding box center [147, 193] width 6 height 6
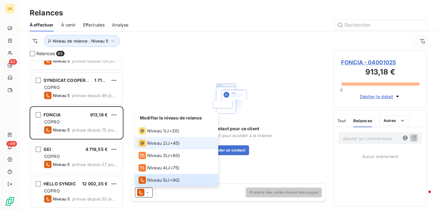
click at [156, 143] on span "Niveau 2" at bounding box center [156, 143] width 19 height 6
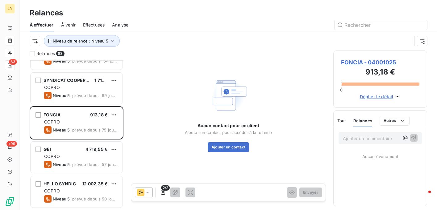
click at [366, 119] on span "Relances" at bounding box center [362, 121] width 19 height 5
click at [148, 190] on icon at bounding box center [147, 193] width 6 height 6
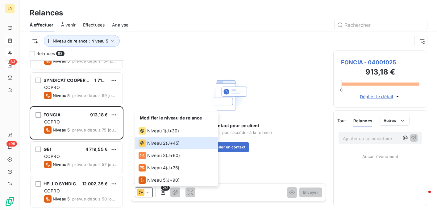
click at [272, 83] on div "Aucun contact pour ce client Ajouter un contact pour accéder à la relance Ajout…" at bounding box center [228, 114] width 195 height 127
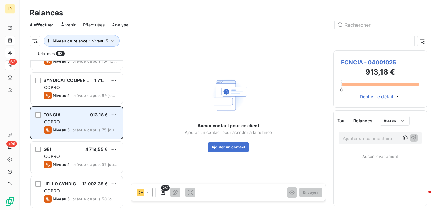
click at [92, 121] on div "COPRO" at bounding box center [80, 122] width 73 height 6
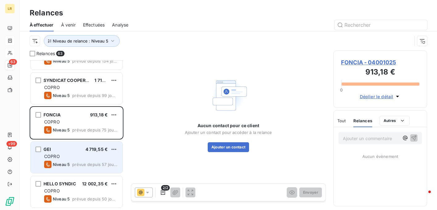
click at [60, 156] on div "COPRO" at bounding box center [80, 157] width 73 height 6
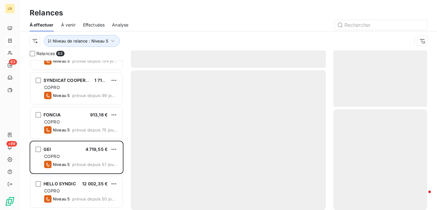
scroll to position [123, 0]
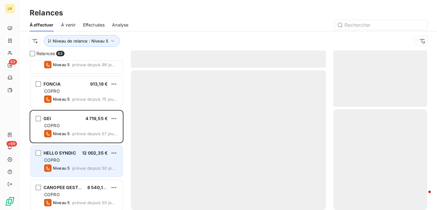
click at [75, 156] on div "HELLO SYNDIC" at bounding box center [60, 153] width 32 height 6
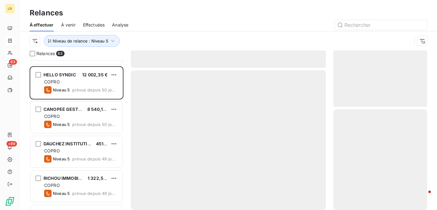
scroll to position [216, 0]
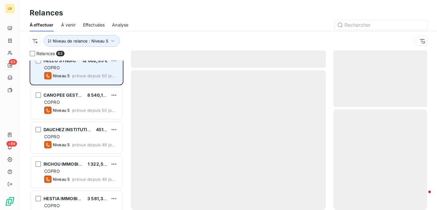
click at [91, 65] on div "COPRO" at bounding box center [80, 68] width 73 height 6
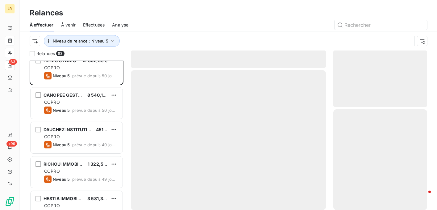
scroll to position [185, 0]
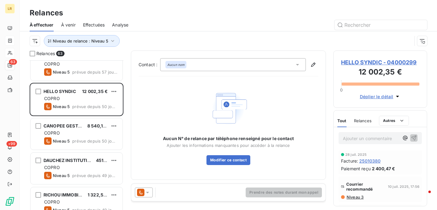
click at [150, 192] on icon at bounding box center [147, 193] width 6 height 6
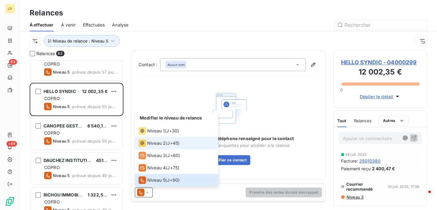
click at [151, 143] on span "Niveau 2" at bounding box center [156, 143] width 19 height 6
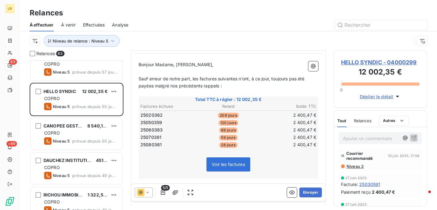
scroll to position [27, 0]
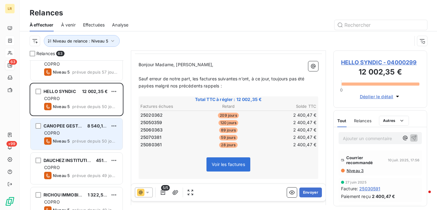
click at [77, 135] on div "COPRO" at bounding box center [80, 133] width 73 height 6
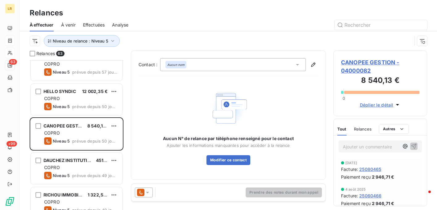
click at [149, 193] on icon at bounding box center [147, 193] width 6 height 6
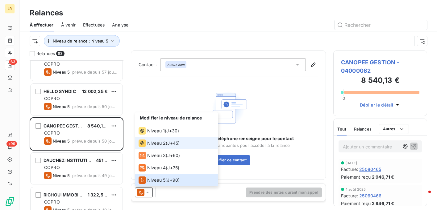
click at [148, 146] on span "Niveau 2" at bounding box center [156, 143] width 19 height 6
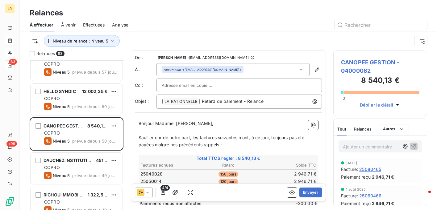
click at [358, 126] on div "Relances" at bounding box center [363, 129] width 18 height 13
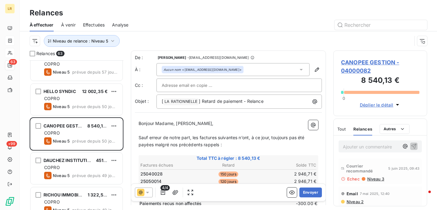
scroll to position [1, 0]
